Goal: Transaction & Acquisition: Purchase product/service

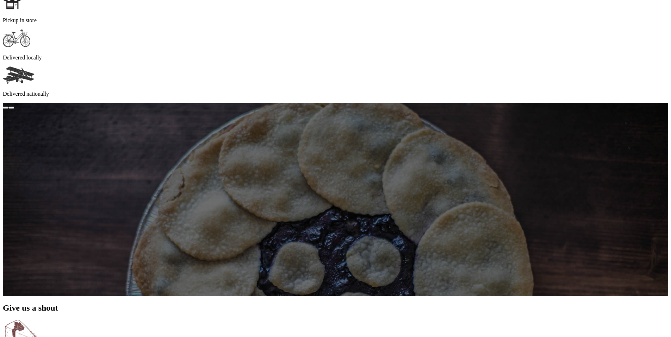
scroll to position [534, 0]
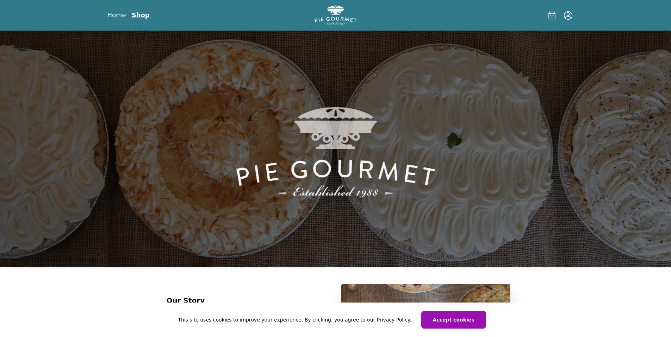
click at [137, 13] on link "Shop" at bounding box center [141, 15] width 18 height 8
click at [468, 319] on button "Accept cookies" at bounding box center [454, 320] width 62 height 17
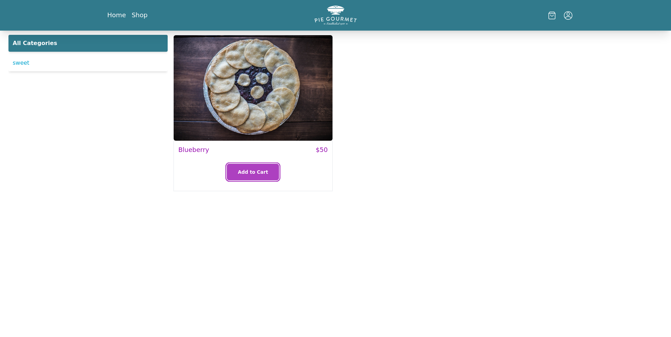
click at [257, 168] on span "Add to Cart" at bounding box center [253, 172] width 30 height 8
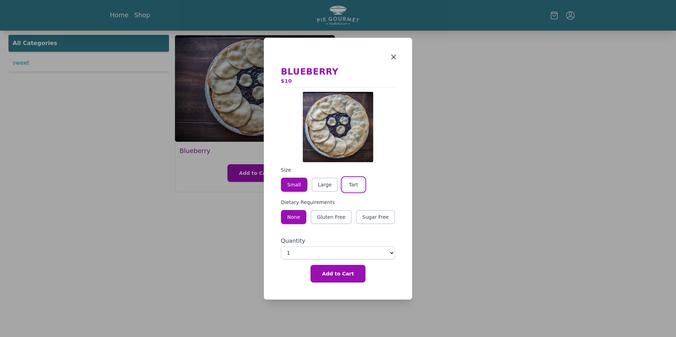
click at [354, 185] on button "Tart" at bounding box center [353, 185] width 23 height 14
click at [336, 212] on button "Gluten Free" at bounding box center [331, 217] width 41 height 14
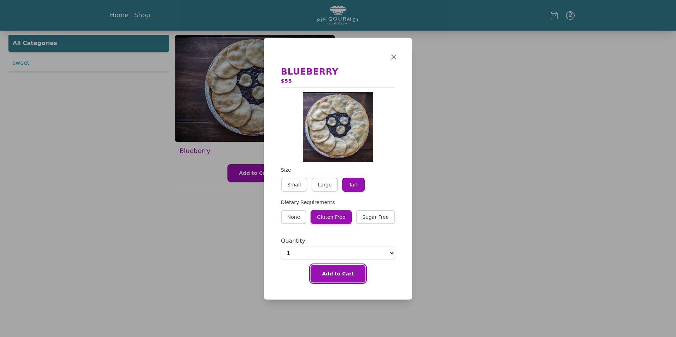
click at [342, 275] on span "Add to Cart" at bounding box center [338, 274] width 32 height 8
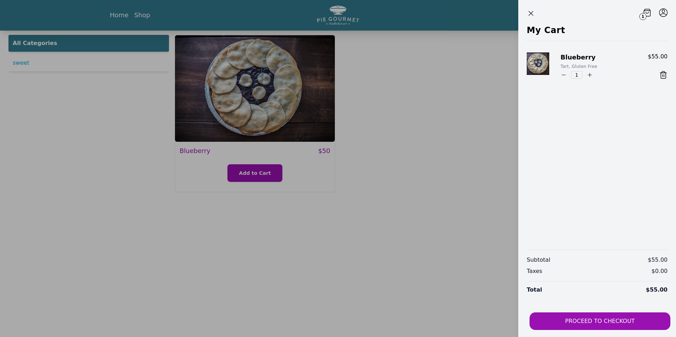
click at [593, 324] on button "PROCEED TO CHECKOUT" at bounding box center [600, 322] width 141 height 18
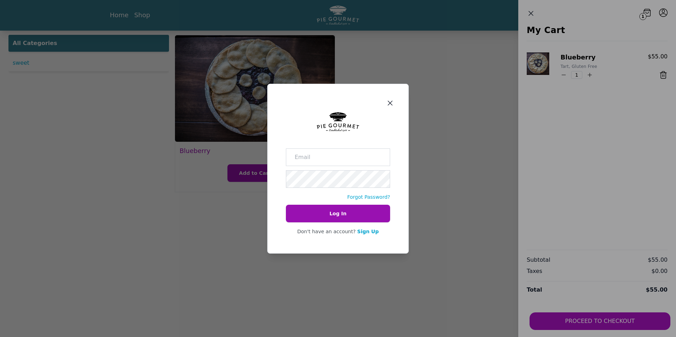
click at [387, 102] on icon "Close panel" at bounding box center [390, 103] width 8 height 8
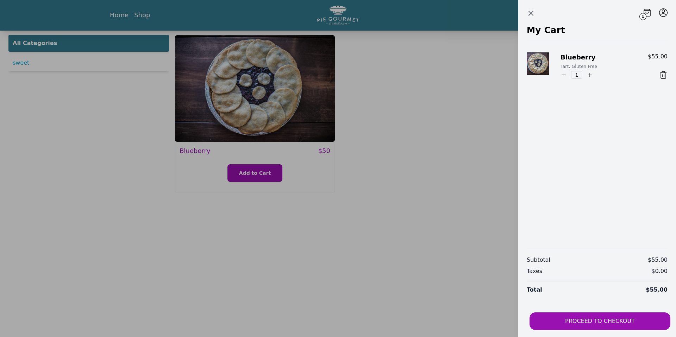
click at [518, 14] on header "1" at bounding box center [597, 12] width 158 height 24
click at [527, 14] on icon "Close panel" at bounding box center [531, 13] width 8 height 8
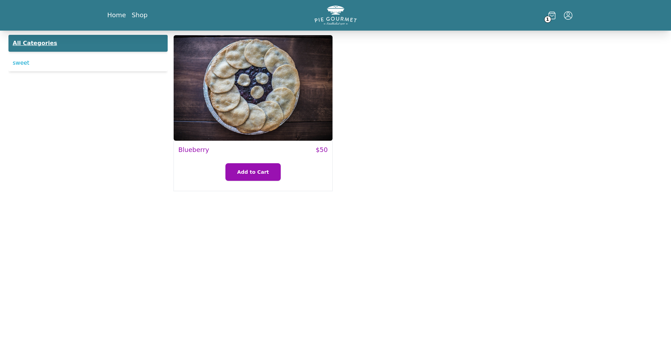
click at [52, 41] on link "All Categories" at bounding box center [87, 43] width 159 height 17
click at [109, 14] on link "Home" at bounding box center [117, 15] width 20 height 8
